Goal: Task Accomplishment & Management: Manage account settings

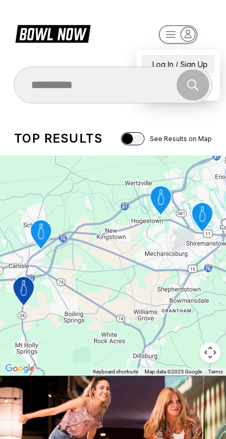
click at [158, 56] on div "Log In / Sign Up" at bounding box center [178, 64] width 73 height 18
select select "**"
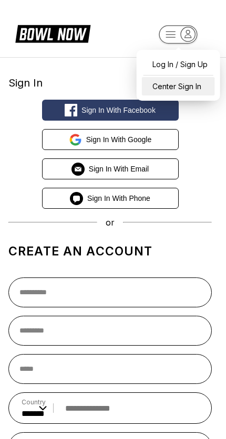
click at [163, 89] on div "Center Sign In" at bounding box center [178, 86] width 73 height 18
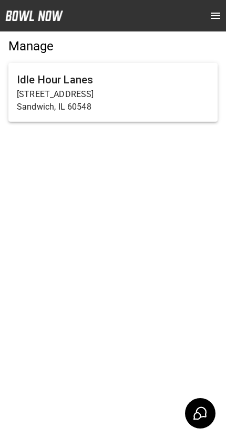
click at [47, 101] on p "Sandwich, IL 60548" at bounding box center [113, 107] width 192 height 13
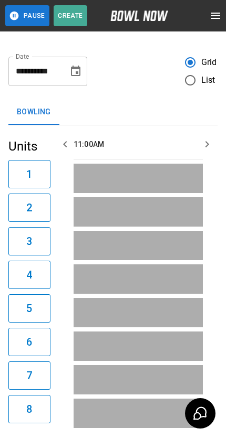
scroll to position [0, 913]
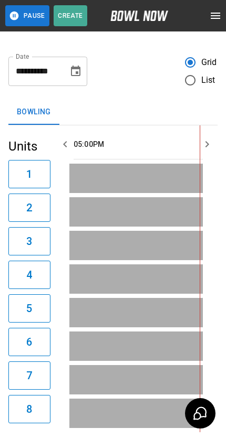
click at [221, 23] on button "open drawer" at bounding box center [215, 15] width 21 height 21
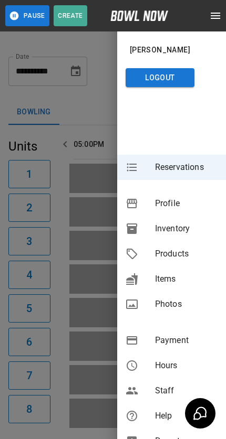
click at [187, 256] on span "Products" at bounding box center [186, 254] width 62 height 13
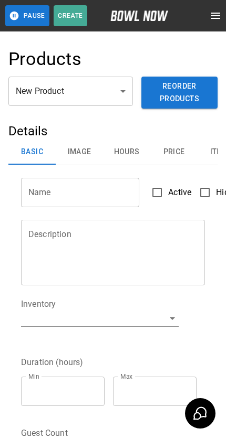
click at [110, 92] on body "Pause Create Schedule Reservations Information Profile Inventory Products Items…" at bounding box center [113, 341] width 226 height 683
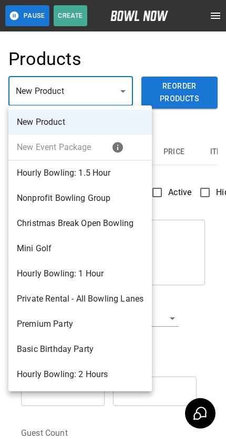
click at [219, 20] on div at bounding box center [113, 219] width 226 height 439
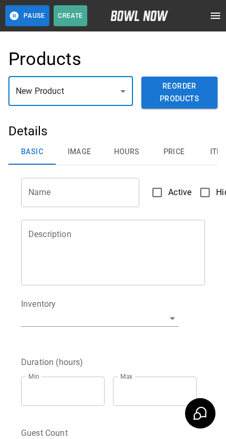
click at [218, 9] on icon "open drawer" at bounding box center [215, 15] width 13 height 13
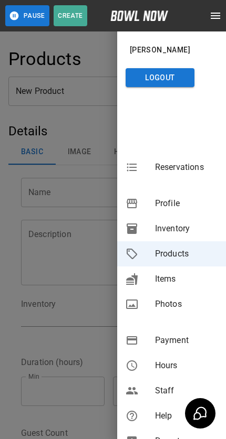
click at [185, 228] on span "Inventory" at bounding box center [186, 229] width 62 height 13
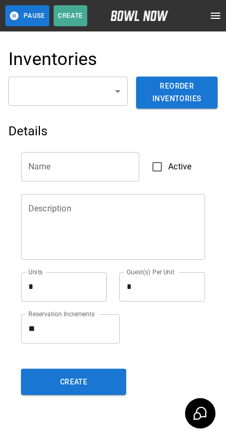
click at [101, 90] on body "Pause Create Schedule Reservations Information Profile Inventory Products Items…" at bounding box center [113, 234] width 226 height 469
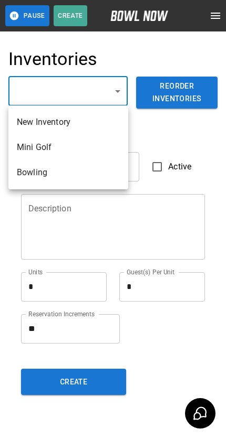
click at [82, 170] on li "Bowling" at bounding box center [68, 172] width 120 height 25
type input "**********"
type input "*******"
type textarea "*"
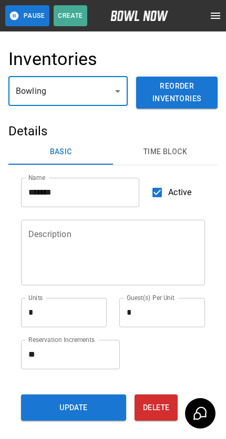
click at [173, 154] on button "Time Block" at bounding box center [165, 152] width 104 height 25
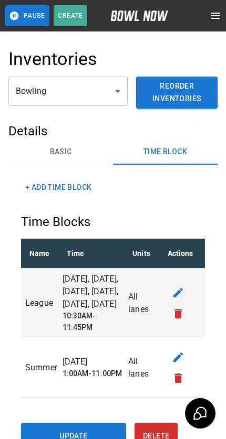
click at [188, 296] on button "edit" at bounding box center [177, 292] width 21 height 21
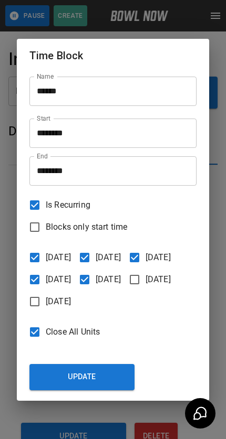
click at [112, 391] on button "Update" at bounding box center [81, 377] width 105 height 26
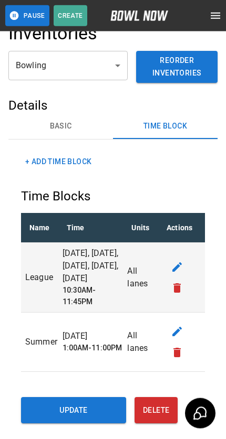
scroll to position [83, 0]
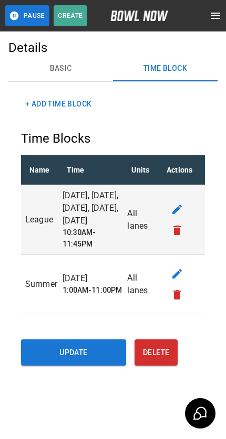
click at [106, 355] on button "Update" at bounding box center [73, 353] width 105 height 26
click at [82, 363] on button "Update" at bounding box center [73, 353] width 105 height 26
